Goal: Transaction & Acquisition: Book appointment/travel/reservation

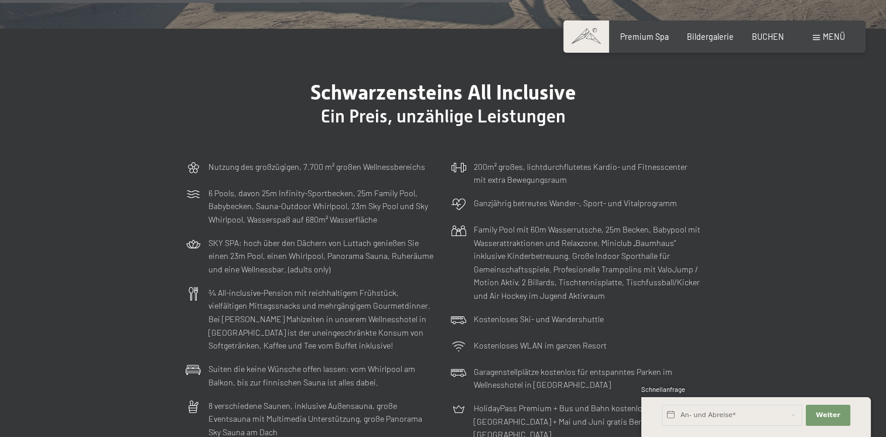
scroll to position [2857, 0]
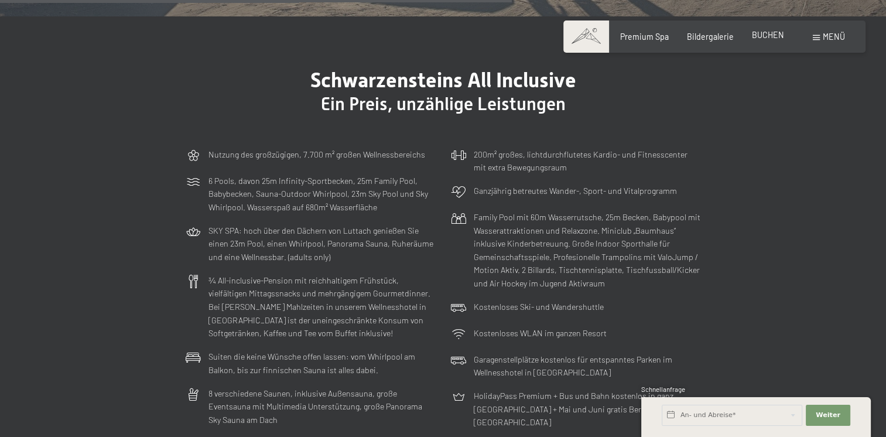
click at [766, 33] on span "BUCHEN" at bounding box center [768, 35] width 32 height 10
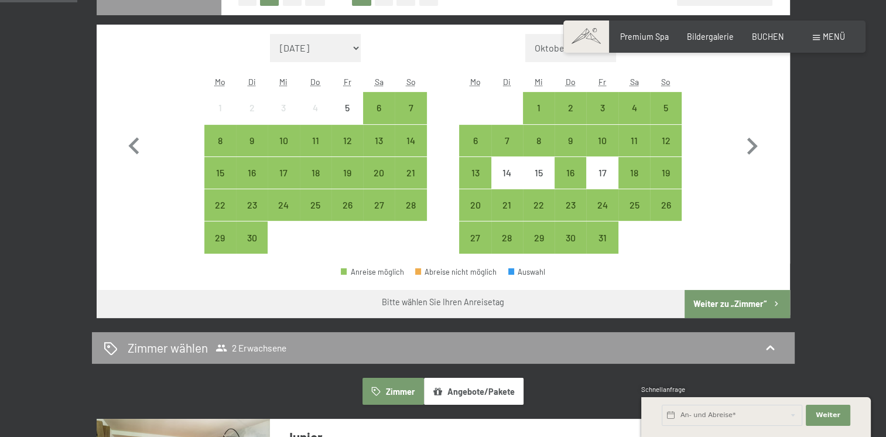
scroll to position [342, 0]
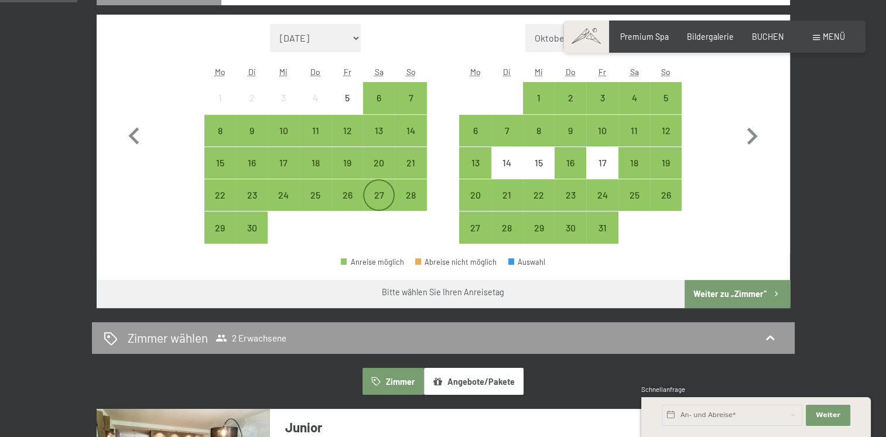
click at [378, 190] on div "27" at bounding box center [378, 204] width 29 height 29
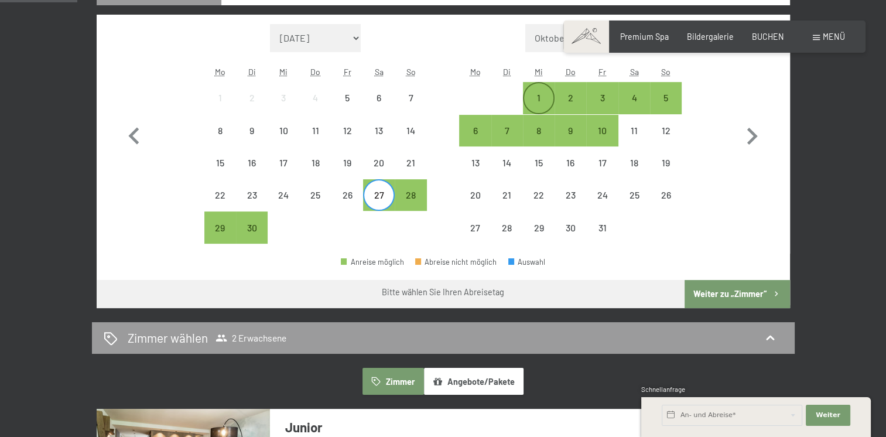
click at [541, 95] on div "1" at bounding box center [538, 107] width 29 height 29
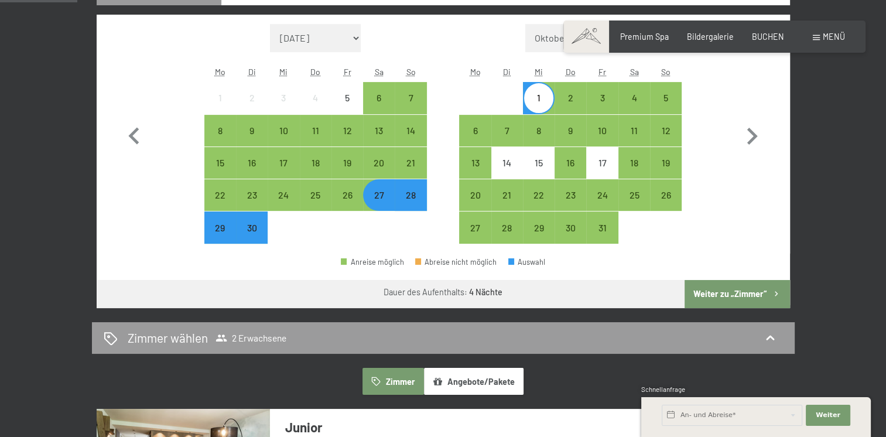
click at [701, 285] on button "Weiter zu „Zimmer“" at bounding box center [737, 294] width 105 height 28
